Goal: Information Seeking & Learning: Learn about a topic

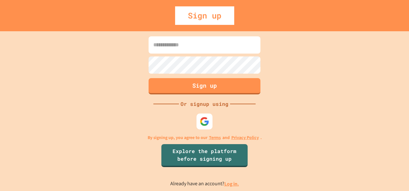
click at [200, 45] on input at bounding box center [204, 44] width 112 height 17
type input "**********"
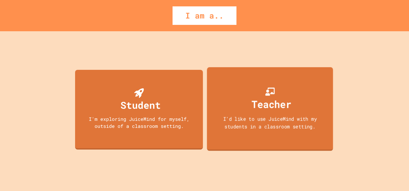
click at [311, 96] on div "Teacher I'd like to use JuiceMind with my students in a classroom setting." at bounding box center [270, 109] width 126 height 84
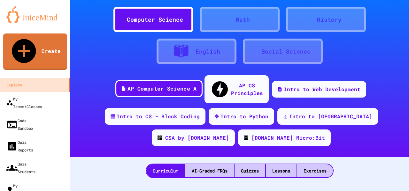
scroll to position [32, 0]
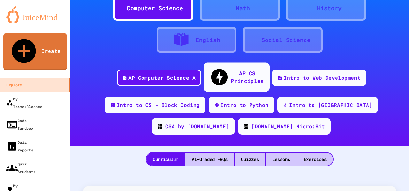
click at [230, 71] on div "AP CS Principles" at bounding box center [246, 77] width 33 height 16
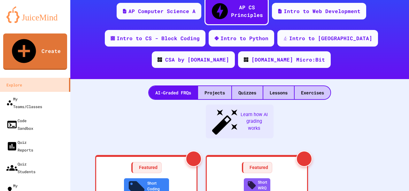
scroll to position [96, 0]
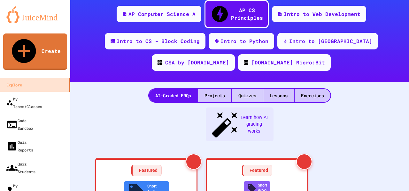
click at [249, 89] on div "Quizzes" at bounding box center [247, 95] width 31 height 13
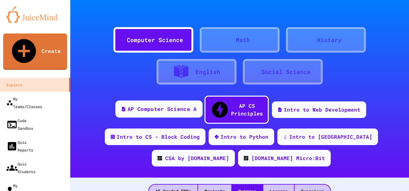
click at [150, 107] on div "AP Computer Science A" at bounding box center [161, 109] width 69 height 8
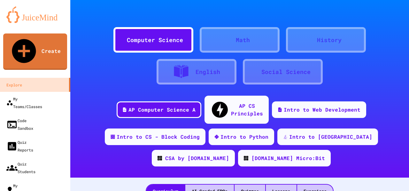
scroll to position [96, 0]
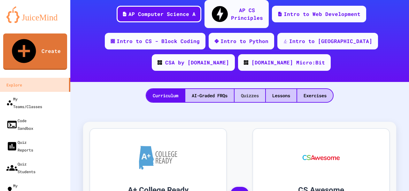
click at [237, 89] on div "Quizzes" at bounding box center [249, 95] width 31 height 13
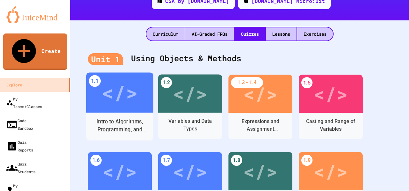
scroll to position [160, 0]
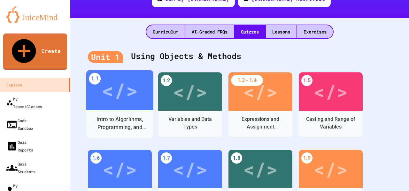
click at [120, 116] on div "Intro to Algorithms, Programming, and Compilers" at bounding box center [119, 124] width 57 height 16
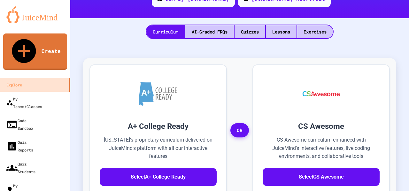
scroll to position [49, 0]
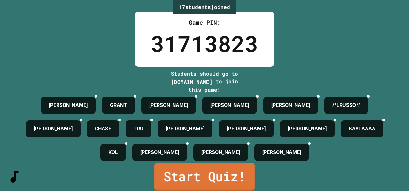
click at [222, 179] on link "Start Quiz!" at bounding box center [204, 177] width 100 height 28
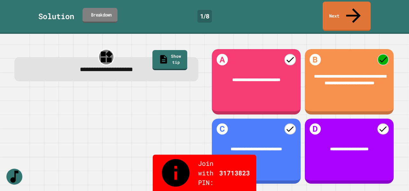
click at [100, 9] on link "Breakdown" at bounding box center [99, 15] width 35 height 15
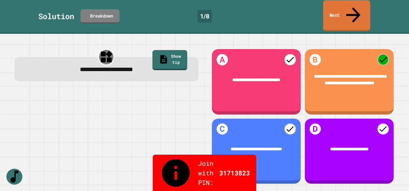
click at [335, 11] on link "Next" at bounding box center [346, 15] width 47 height 31
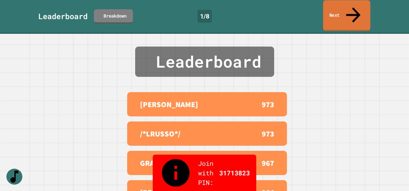
click at [336, 11] on link "Next" at bounding box center [346, 15] width 47 height 31
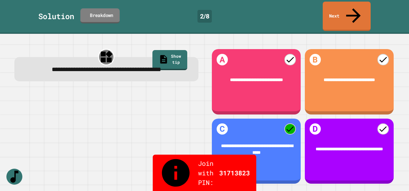
click at [117, 8] on link "Breakdown" at bounding box center [99, 15] width 39 height 15
click at [358, 4] on link "Next" at bounding box center [346, 15] width 47 height 31
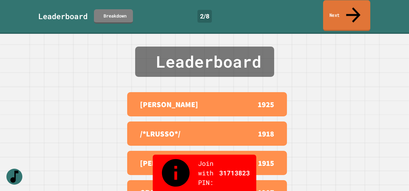
click at [350, 8] on icon at bounding box center [352, 15] width 21 height 23
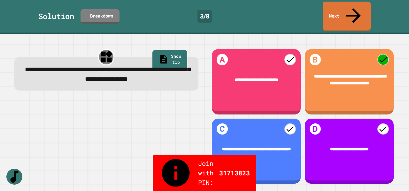
click at [114, 16] on div "Solution Breakdown 3 / 8 Next" at bounding box center [204, 17] width 409 height 34
click at [92, 16] on icon at bounding box center [91, 19] width 6 height 6
click at [344, 8] on link "Next" at bounding box center [346, 15] width 48 height 31
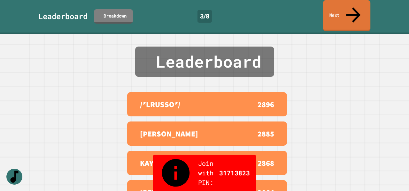
click at [341, 11] on link "Next" at bounding box center [346, 15] width 47 height 31
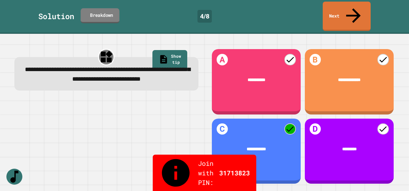
click at [112, 8] on link "Breakdown" at bounding box center [99, 15] width 39 height 15
click at [353, 6] on icon at bounding box center [352, 15] width 21 height 23
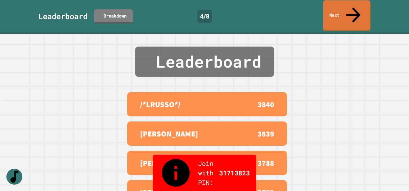
click at [353, 6] on icon at bounding box center [352, 15] width 21 height 23
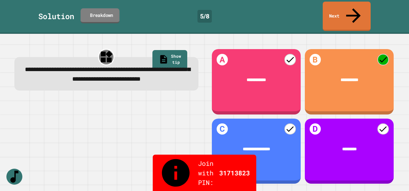
click at [114, 10] on link "Breakdown" at bounding box center [99, 15] width 39 height 15
click at [350, 10] on link "Next" at bounding box center [346, 15] width 47 height 31
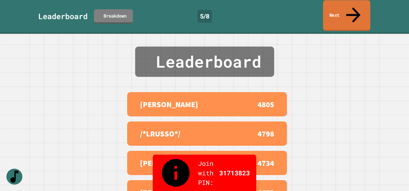
click at [350, 10] on link "Next" at bounding box center [346, 15] width 47 height 31
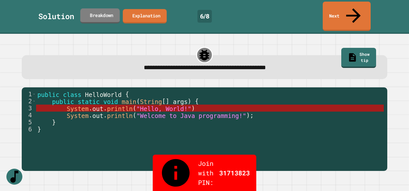
click at [104, 12] on link "Breakdown" at bounding box center [100, 15] width 40 height 15
click at [344, 7] on link "Next" at bounding box center [346, 15] width 47 height 31
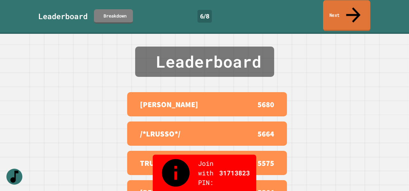
click at [344, 7] on link "Next" at bounding box center [346, 15] width 47 height 31
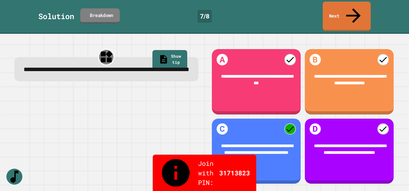
click at [108, 10] on link "Breakdown" at bounding box center [100, 15] width 40 height 15
click at [351, 11] on link "Next" at bounding box center [347, 15] width 48 height 31
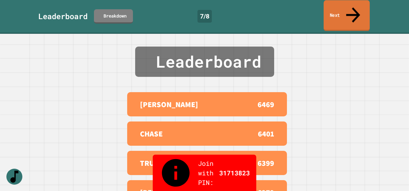
click at [344, 8] on link "Next" at bounding box center [346, 15] width 46 height 31
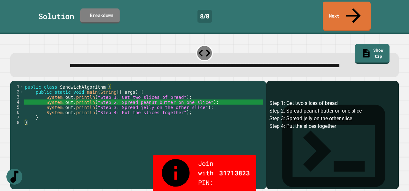
click at [114, 8] on link "Breakdown" at bounding box center [100, 15] width 40 height 15
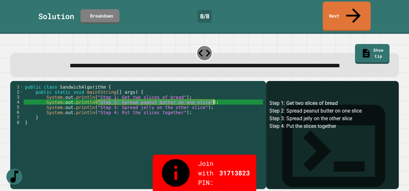
drag, startPoint x: 97, startPoint y: 98, endPoint x: 214, endPoint y: 100, distance: 116.5
click at [214, 100] on div "public class SandwichAlgorithm { public static void main ( String [ ] args ) { …" at bounding box center [143, 135] width 239 height 102
drag, startPoint x: 122, startPoint y: 104, endPoint x: 105, endPoint y: 101, distance: 18.0
click at [121, 104] on div "public class SandwichAlgorithm { public static void main ( String [ ] args ) { …" at bounding box center [143, 135] width 239 height 102
click at [100, 98] on div "public class SandwichAlgorithm { public static void main ( String [ ] args ) { …" at bounding box center [143, 135] width 239 height 102
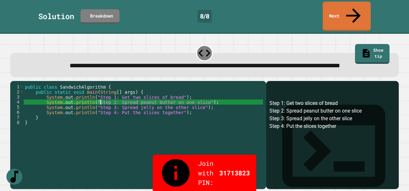
click at [215, 97] on div "public class SandwichAlgorithm { public static void main ( String [ ] args ) { …" at bounding box center [143, 135] width 239 height 102
click at [216, 98] on div "public class SandwichAlgorithm { public static void main ( String [ ] args ) { …" at bounding box center [143, 135] width 239 height 102
click at [223, 92] on div "public class SandwichAlgorithm { public static void main ( String [ ] args ) { …" at bounding box center [143, 135] width 239 height 102
drag, startPoint x: 46, startPoint y: 99, endPoint x: 73, endPoint y: 80, distance: 33.6
click at [48, 98] on div "public class SandwichAlgorithm { public static void main ( String [ ] args ) { …" at bounding box center [143, 135] width 239 height 102
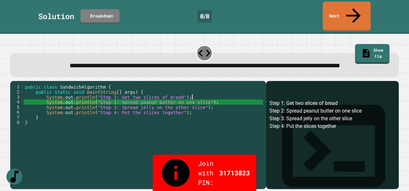
click at [236, 93] on div "public class SandwichAlgorithm { public static void main ( String [ ] args ) { …" at bounding box center [143, 135] width 239 height 102
click at [352, 6] on icon at bounding box center [352, 15] width 21 height 23
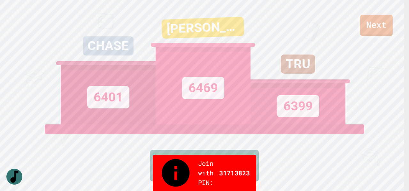
click at [375, 25] on link "Next" at bounding box center [376, 25] width 33 height 21
